Goal: Check status

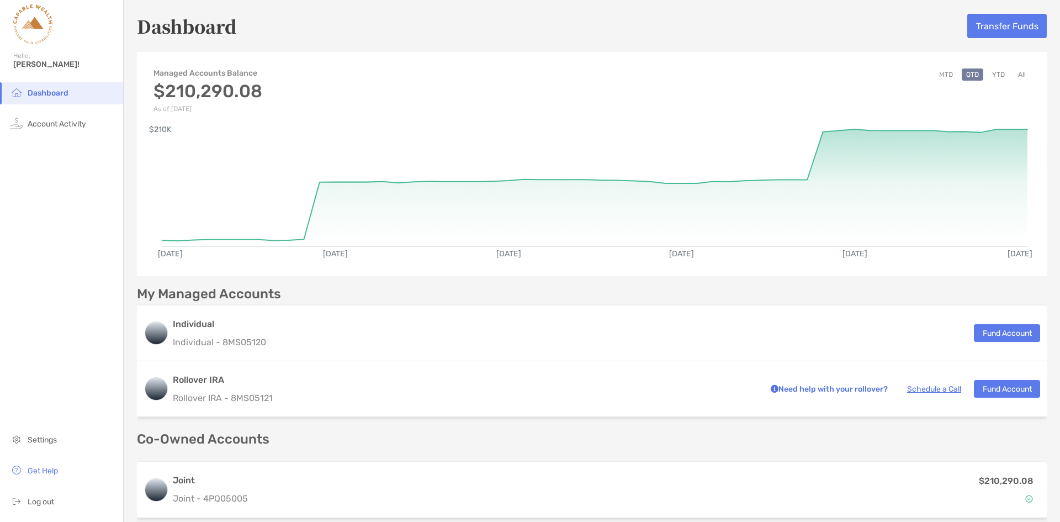
scroll to position [52, 0]
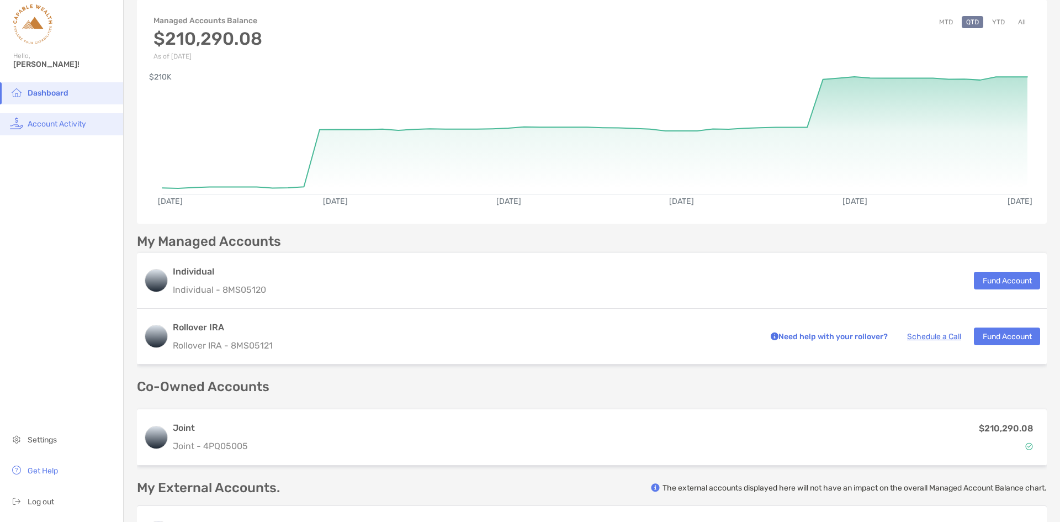
click at [62, 130] on li "Account Activity" at bounding box center [61, 124] width 123 height 22
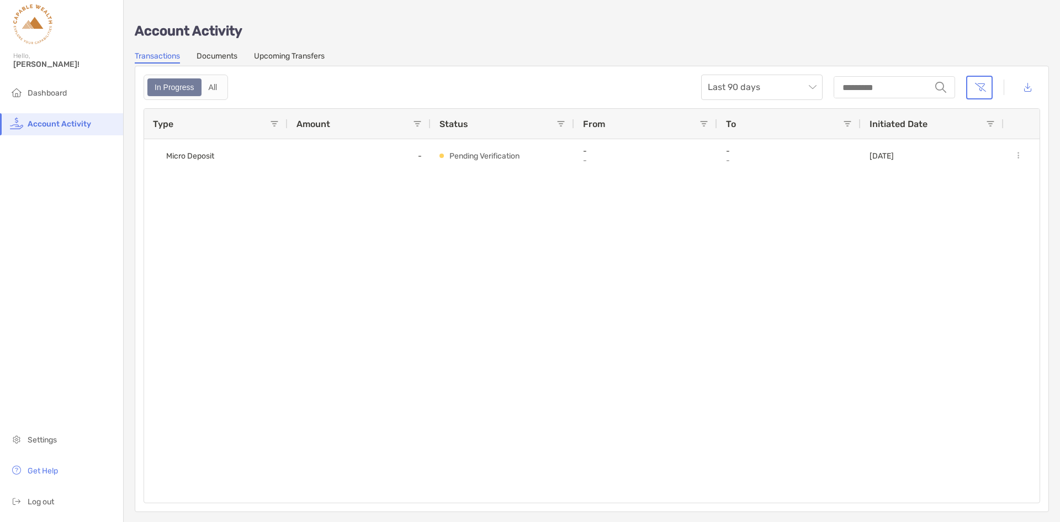
click at [293, 56] on link "Upcoming Transfers" at bounding box center [289, 57] width 71 height 12
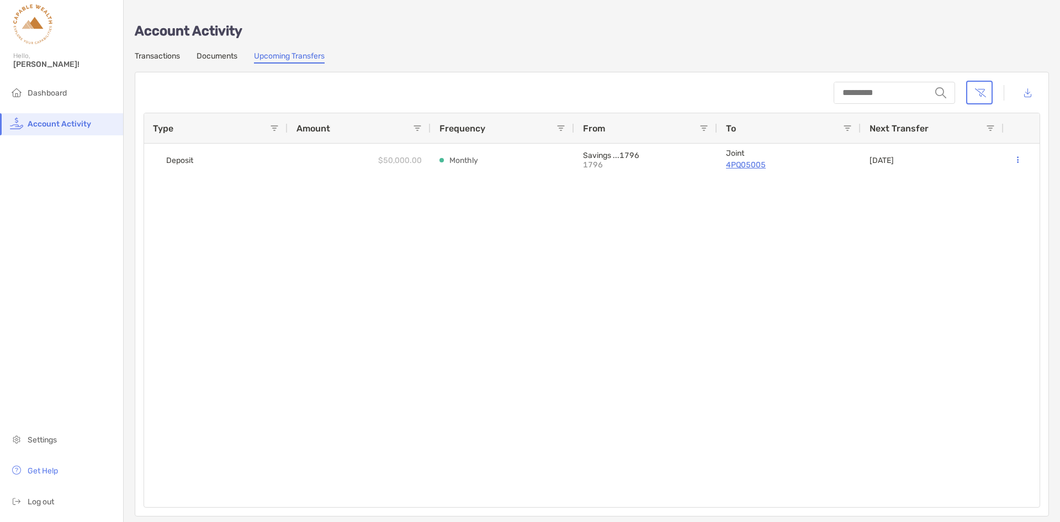
click at [221, 50] on div "Account Activity Transactions Documents Upcoming Transfers string Type Amount F…" at bounding box center [592, 263] width 936 height 527
click at [217, 53] on link "Documents" at bounding box center [217, 57] width 41 height 12
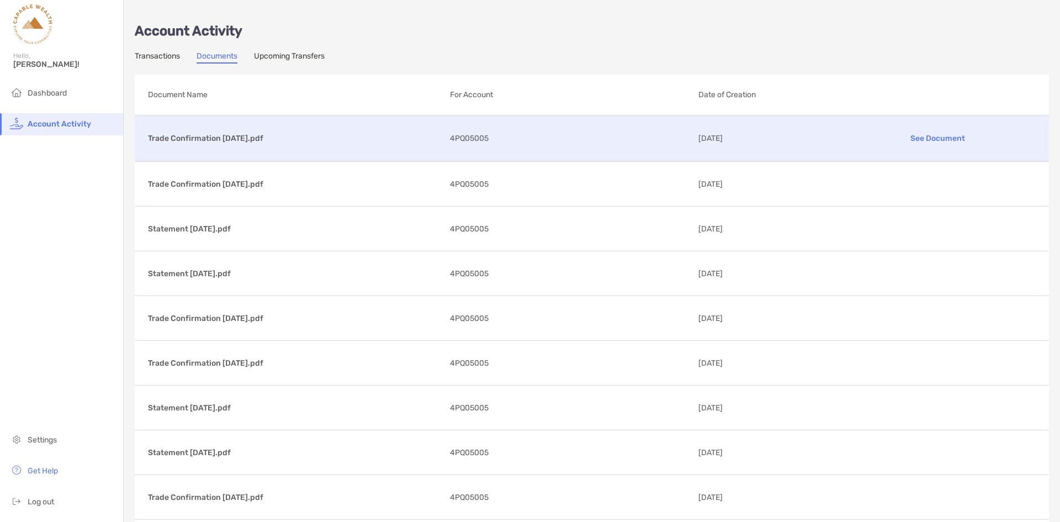
click at [952, 140] on p "See Document" at bounding box center [937, 138] width 195 height 19
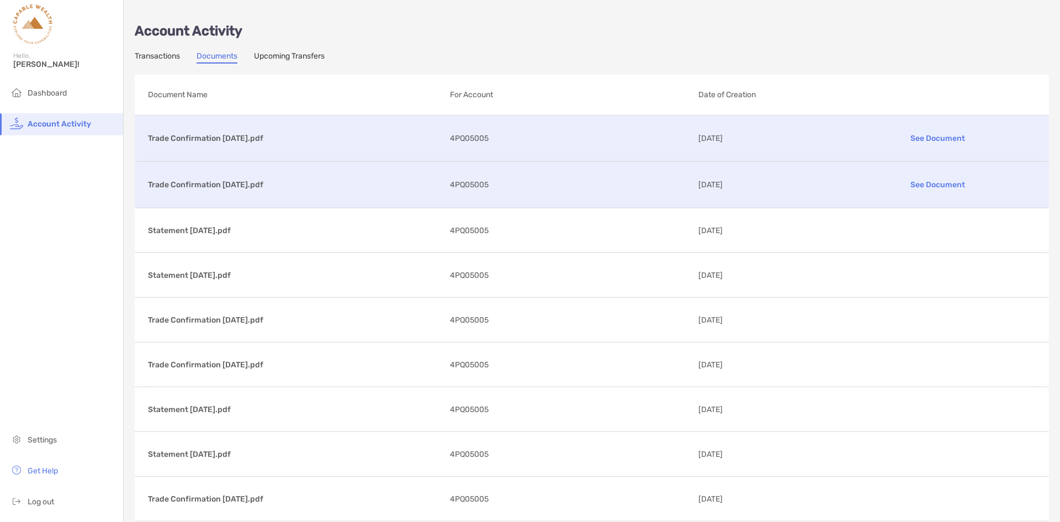
click at [928, 182] on p "See Document" at bounding box center [937, 184] width 195 height 19
click at [289, 55] on link "Upcoming Transfers" at bounding box center [289, 57] width 71 height 12
